Goal: Check status

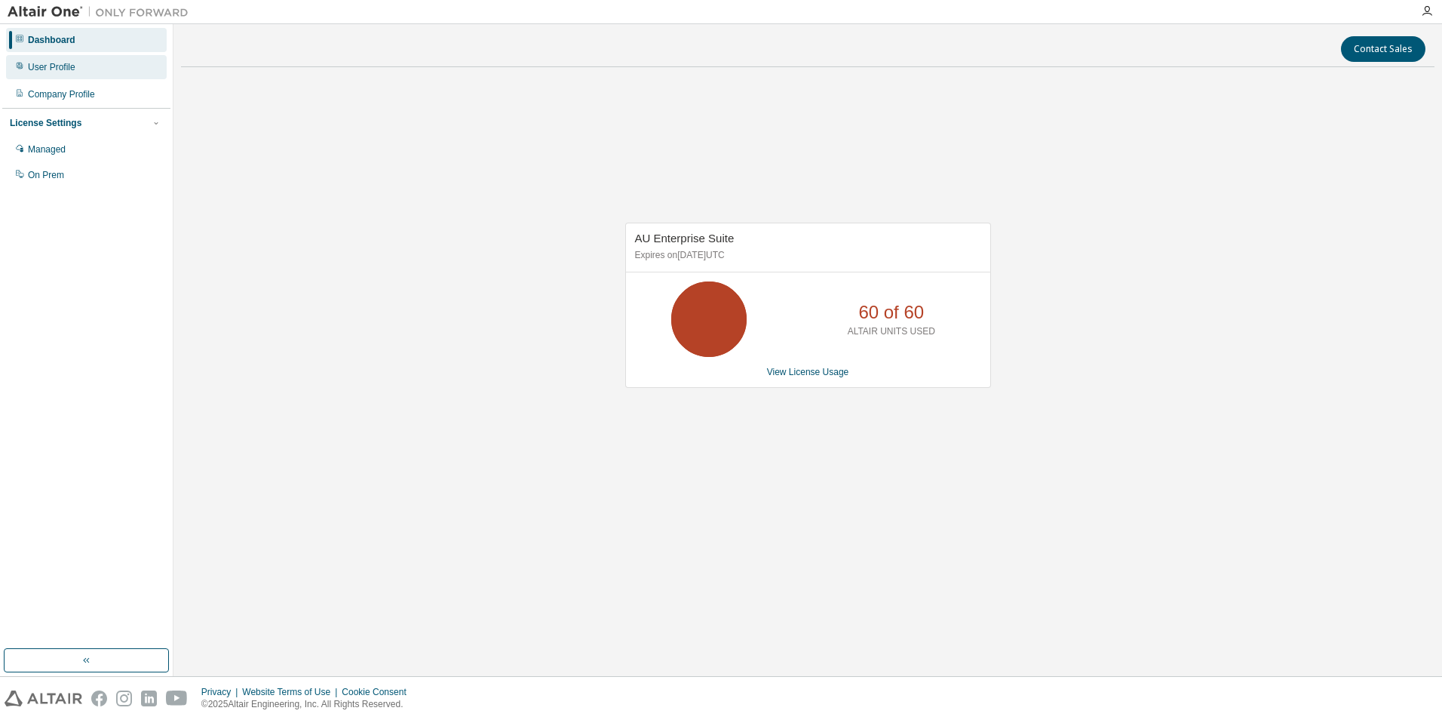
click at [58, 68] on div "User Profile" at bounding box center [52, 67] width 48 height 12
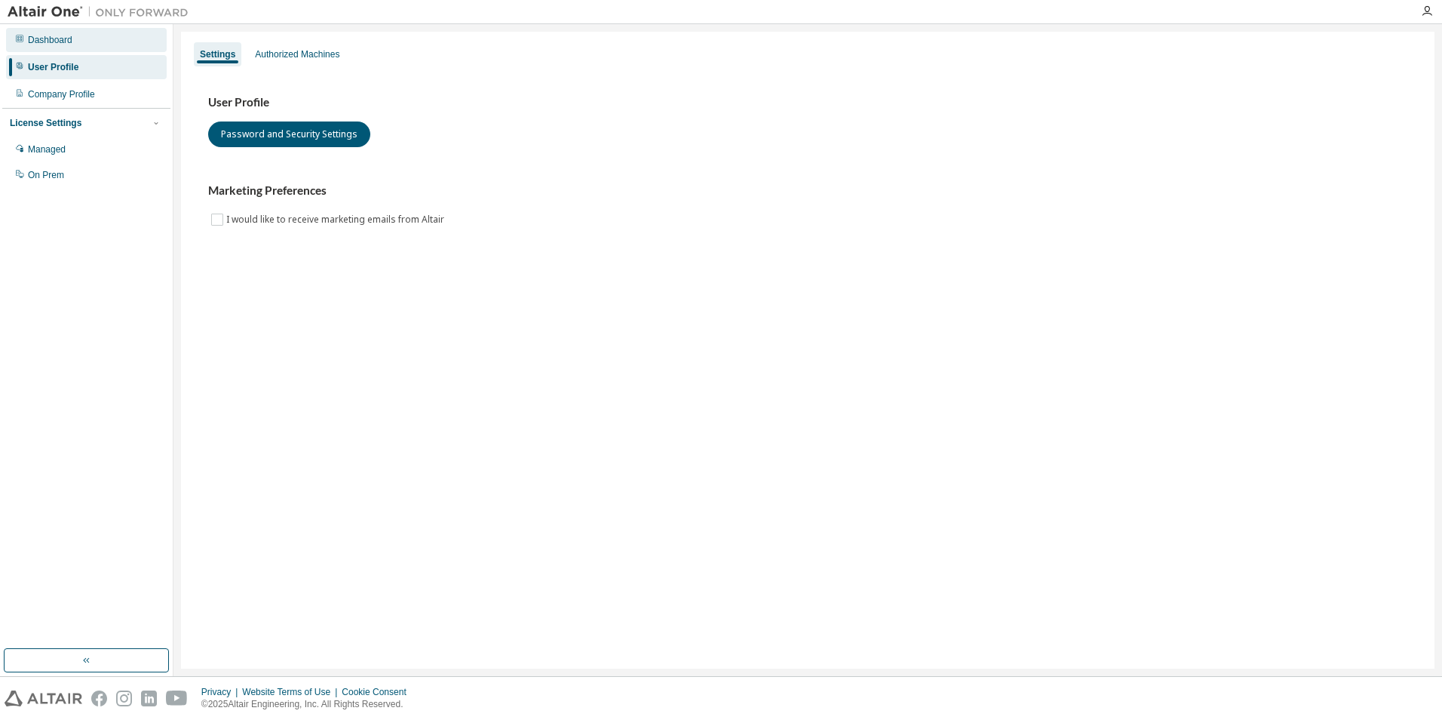
click at [43, 41] on div "Dashboard" at bounding box center [50, 40] width 44 height 12
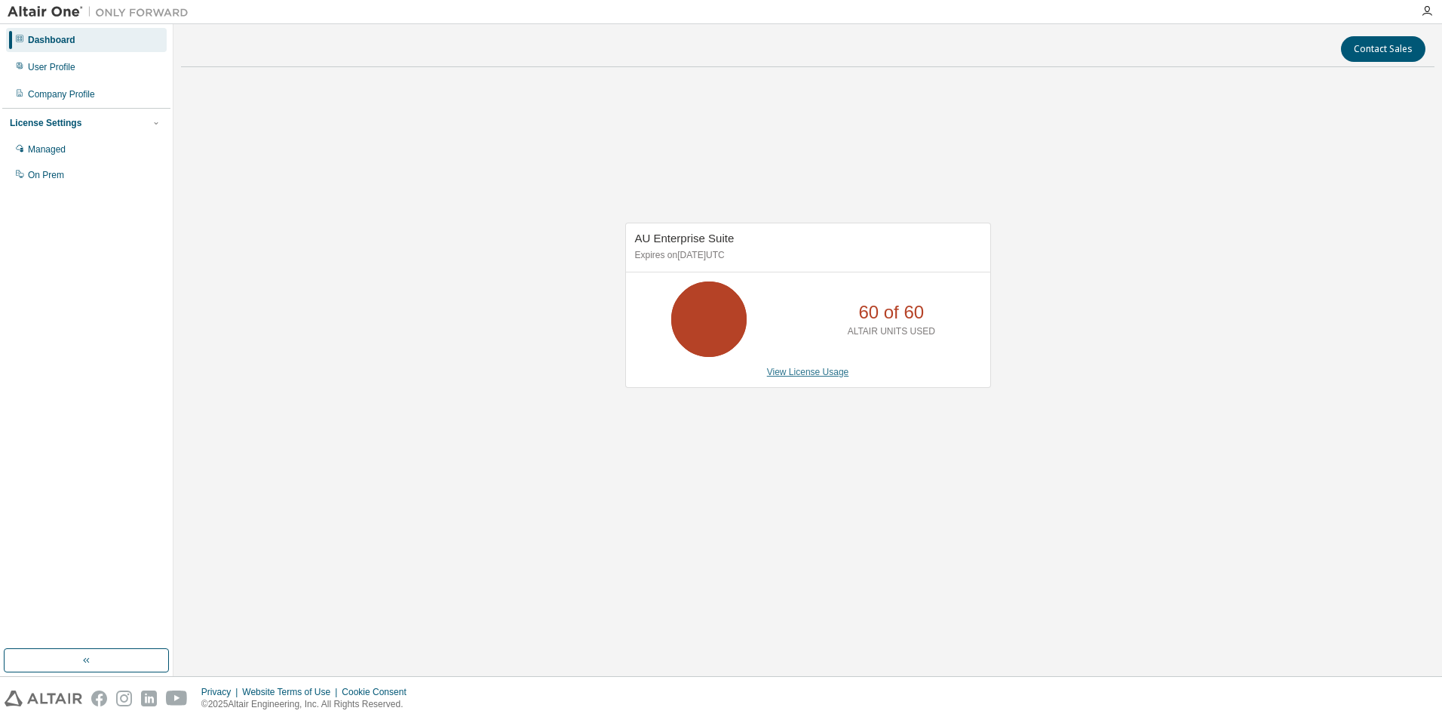
click at [803, 372] on link "View License Usage" at bounding box center [808, 372] width 82 height 11
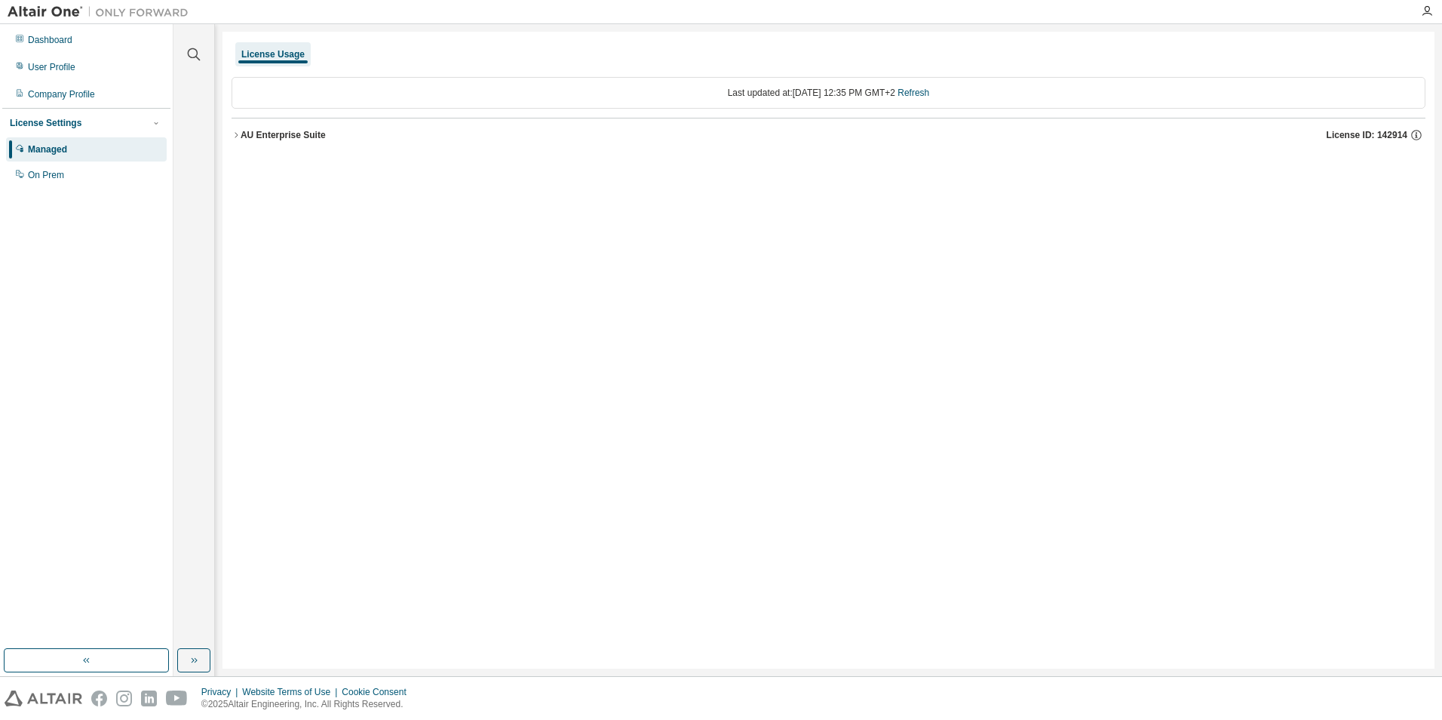
click at [234, 131] on icon "button" at bounding box center [236, 134] width 9 height 9
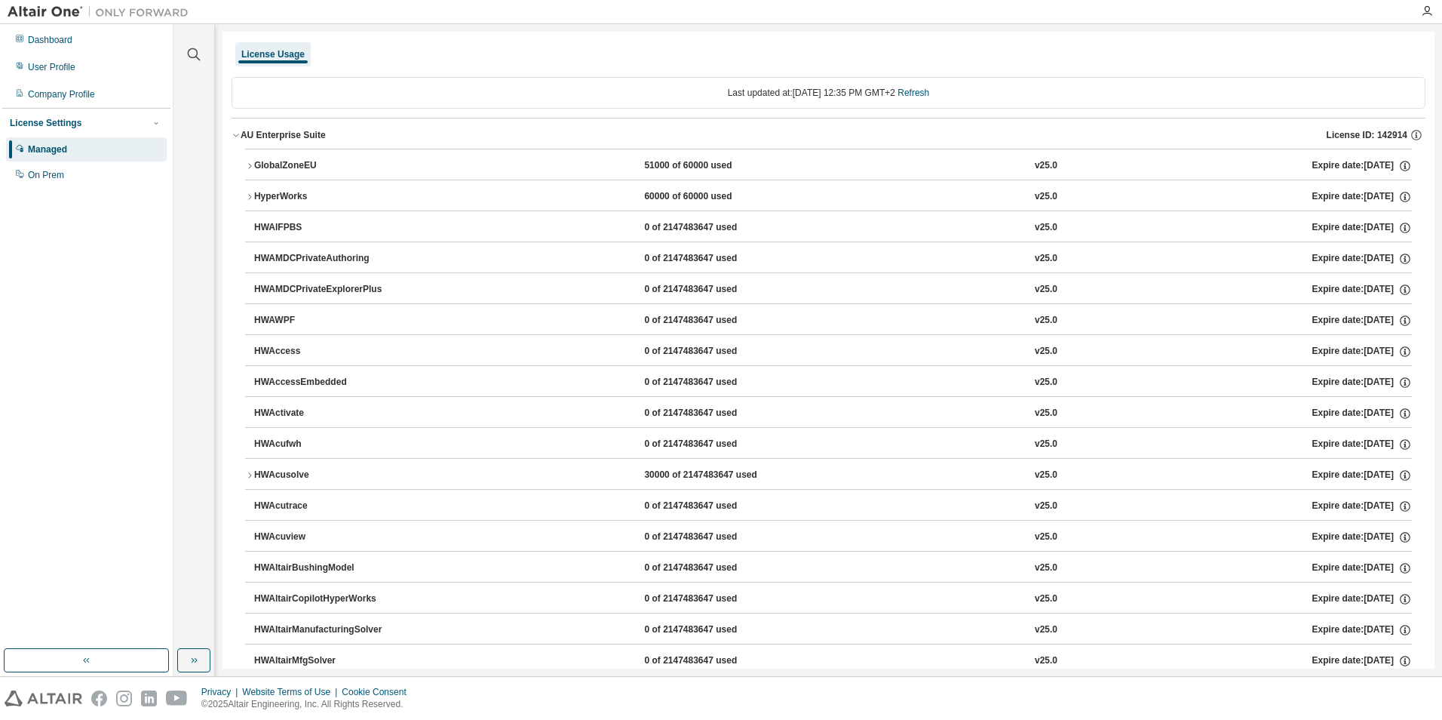
click at [250, 199] on icon "button" at bounding box center [249, 196] width 9 height 9
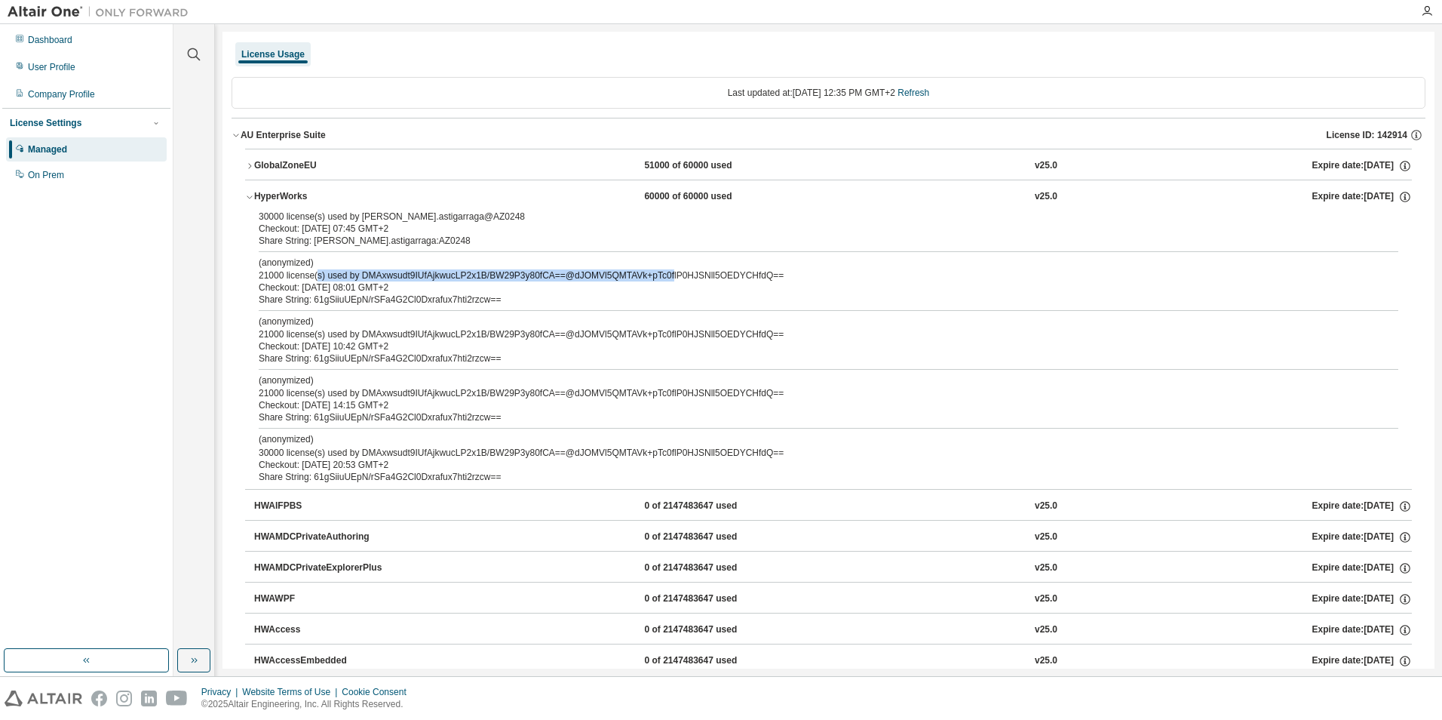
drag, startPoint x: 317, startPoint y: 272, endPoint x: 663, endPoint y: 280, distance: 346.3
click at [663, 280] on div "(anonymized) 21000 license(s) used by DMAxwsudt9IUfAjkwucLP2x1B/BW29P3y80fCA==@…" at bounding box center [810, 268] width 1103 height 25
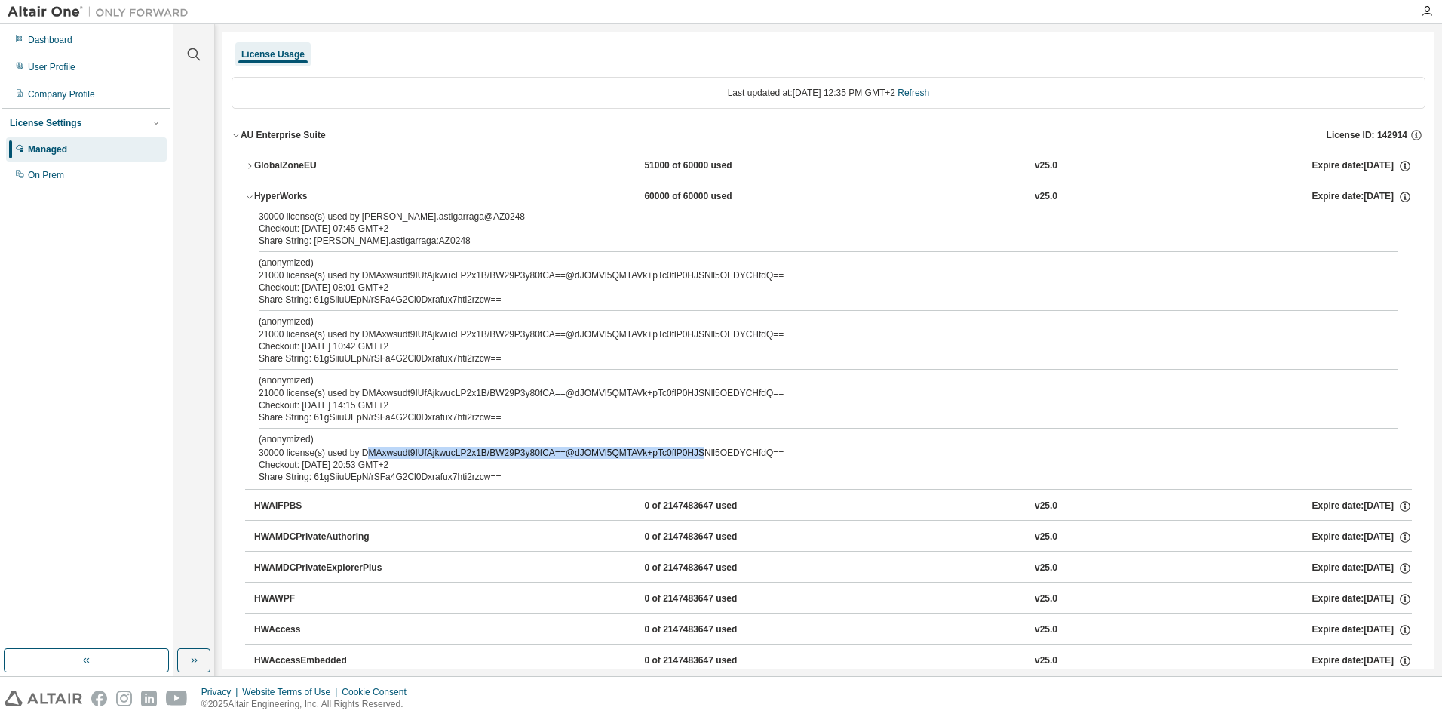
drag, startPoint x: 367, startPoint y: 449, endPoint x: 691, endPoint y: 449, distance: 323.6
click at [691, 449] on div "(anonymized) 30000 license(s) used by DMAxwsudt9IUfAjkwucLP2x1B/BW29P3y80fCA==@…" at bounding box center [810, 445] width 1103 height 25
drag, startPoint x: 315, startPoint y: 463, endPoint x: 405, endPoint y: 462, distance: 90.5
click at [405, 462] on div "Checkout: [DATE] 20:53 GMT+2" at bounding box center [810, 465] width 1103 height 12
drag, startPoint x: 405, startPoint y: 462, endPoint x: 341, endPoint y: 467, distance: 64.3
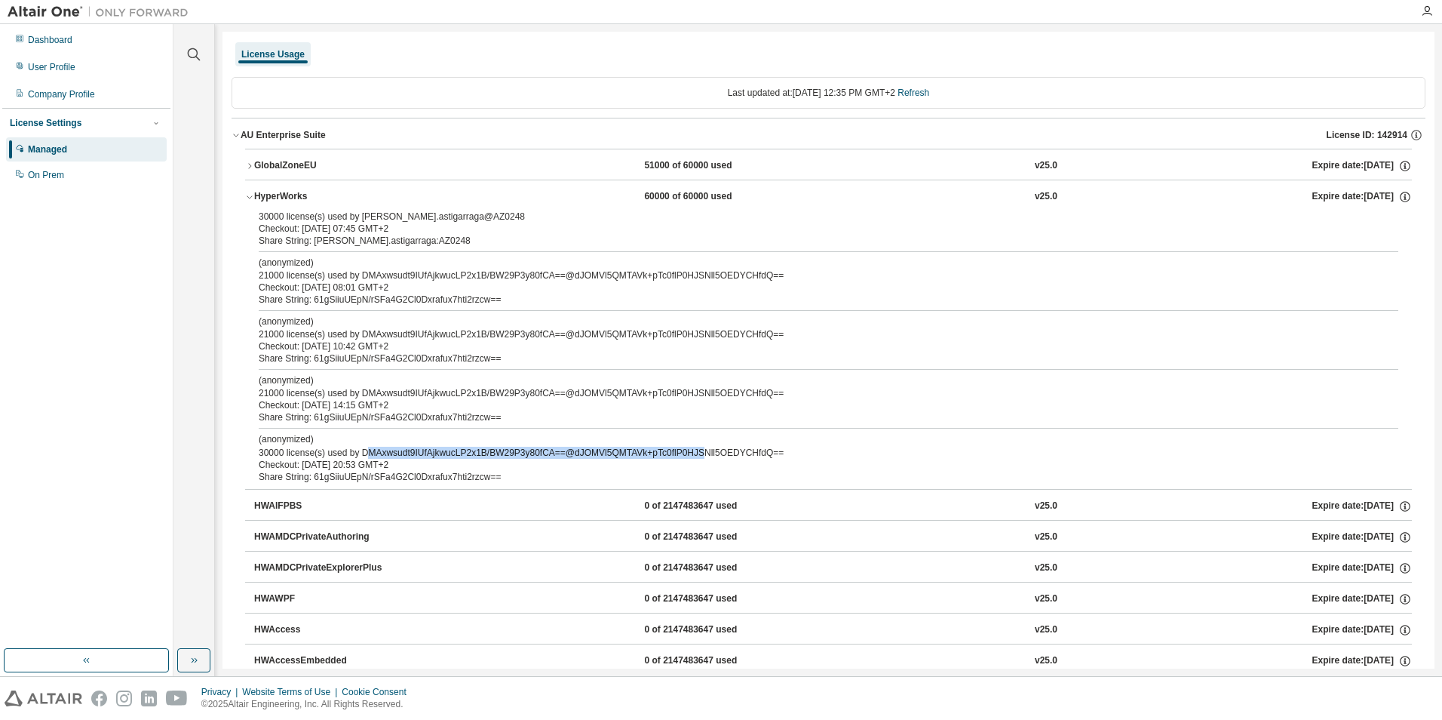
click at [341, 467] on div "Checkout: [DATE] 20:53 GMT+2" at bounding box center [810, 465] width 1103 height 12
